Goal: Book appointment/travel/reservation

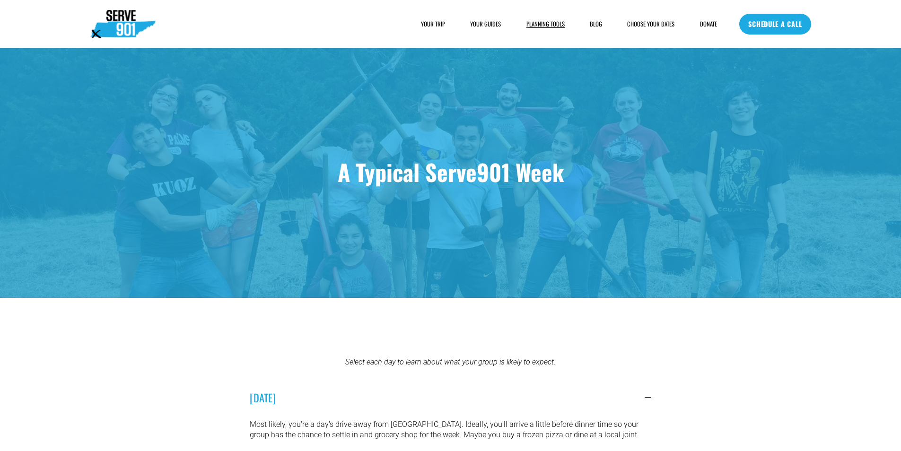
click at [799, 21] on link "SCHEDULE A CALL" at bounding box center [774, 24] width 71 height 21
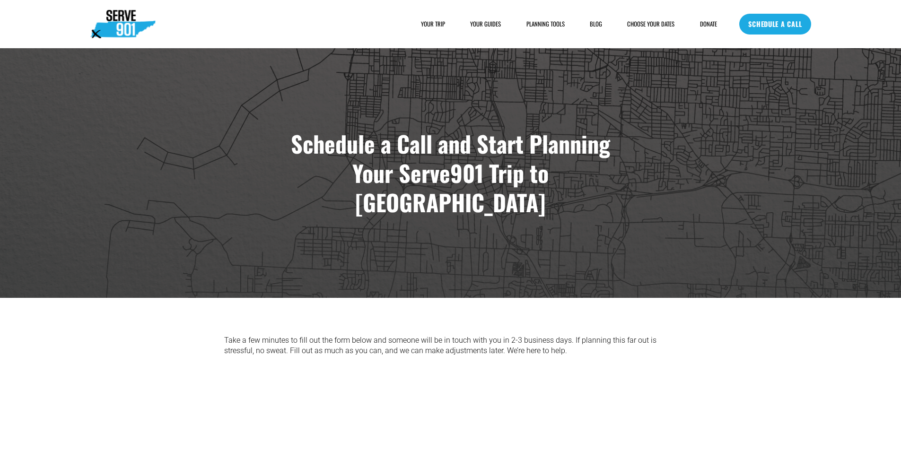
click at [807, 21] on link "SCHEDULE A CALL" at bounding box center [774, 24] width 71 height 21
click at [793, 18] on link "SCHEDULE A CALL" at bounding box center [774, 24] width 71 height 21
click at [758, 29] on link "SCHEDULE A CALL" at bounding box center [774, 24] width 71 height 21
